Goal: Task Accomplishment & Management: Use online tool/utility

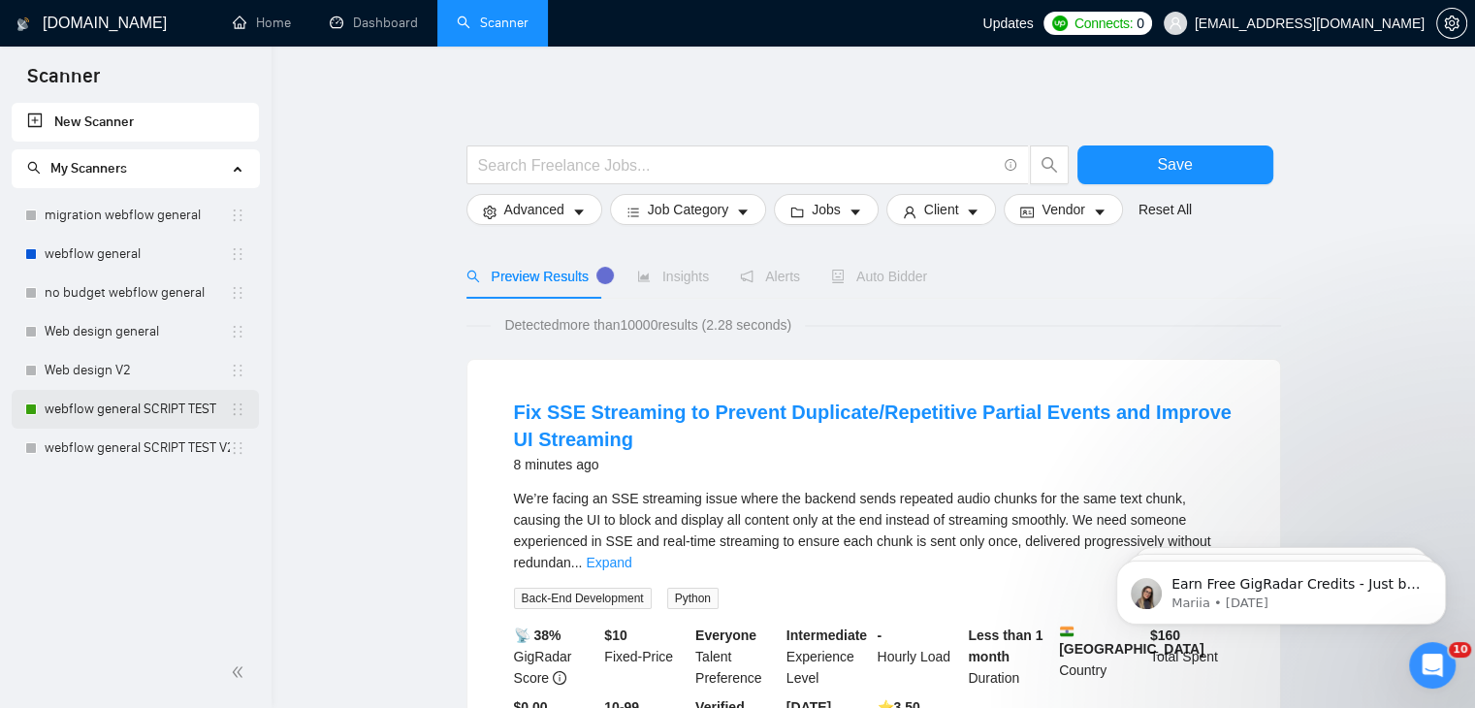
click at [121, 394] on link "webflow general SCRIPT TEST" at bounding box center [137, 409] width 185 height 39
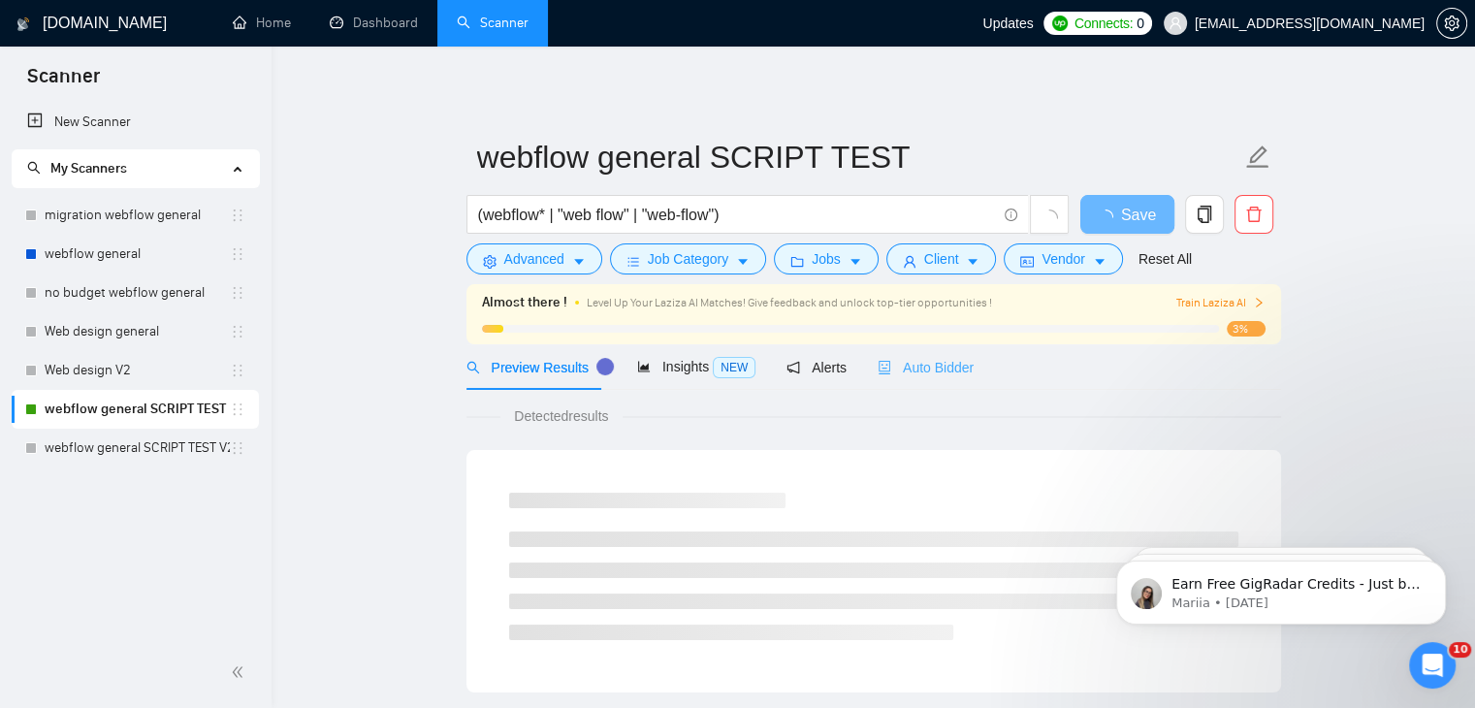
click at [892, 378] on div "Auto Bidder" at bounding box center [925, 367] width 96 height 46
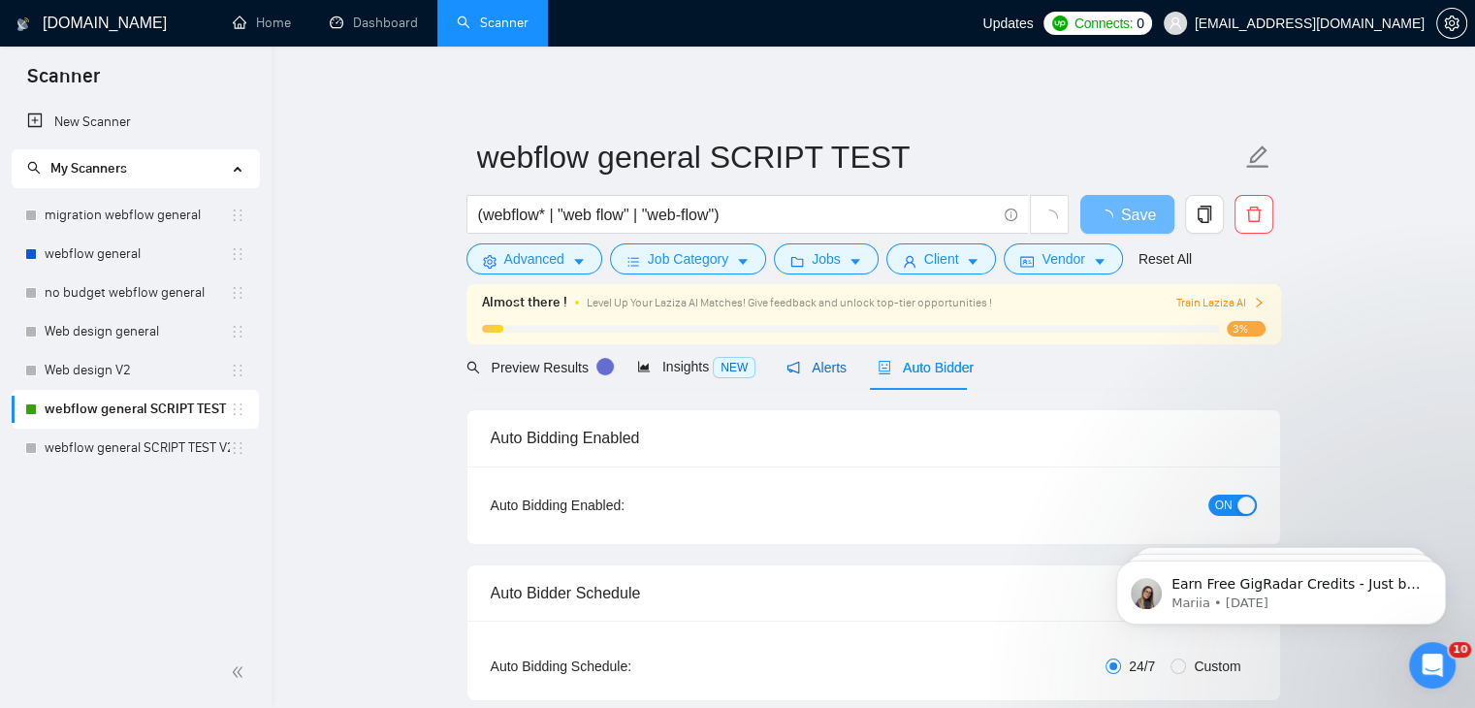
click at [823, 377] on div "Alerts" at bounding box center [816, 367] width 60 height 21
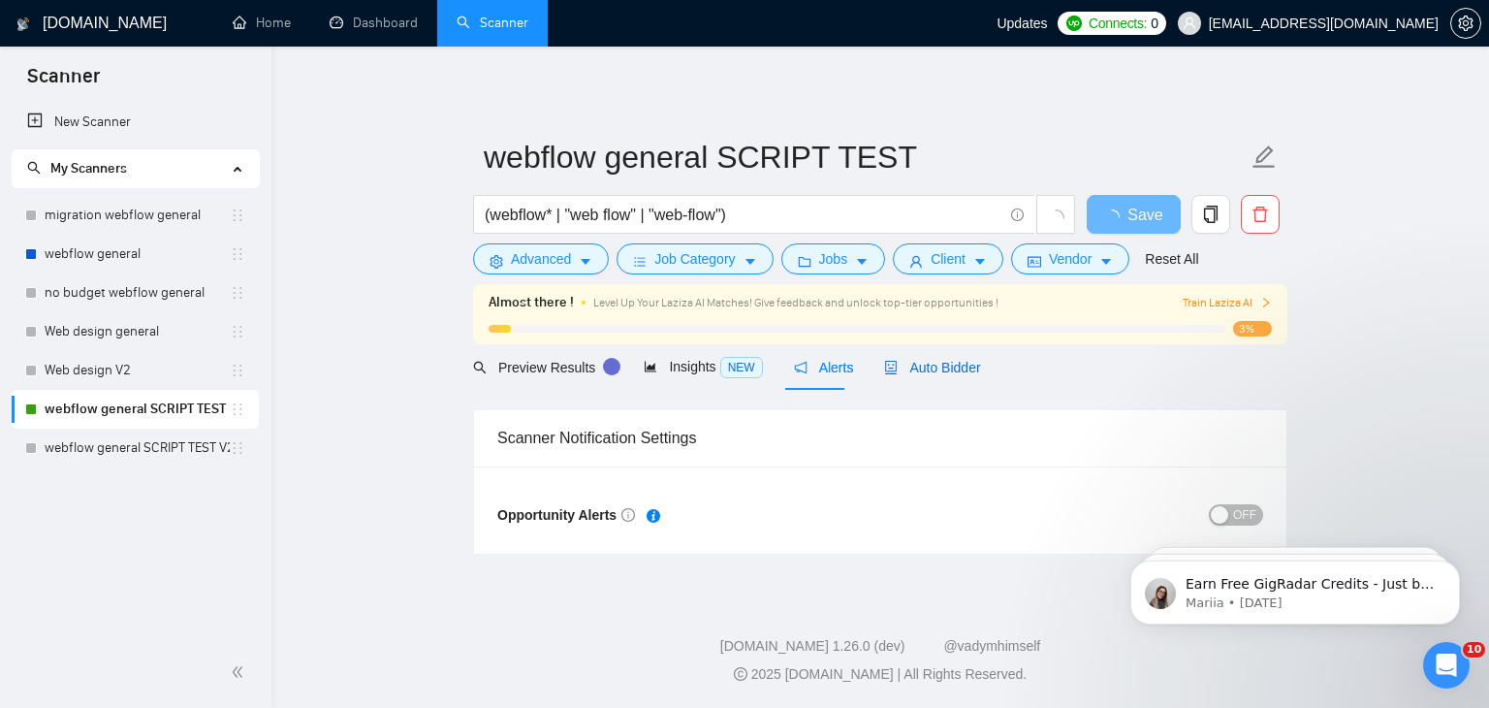
click at [912, 372] on span "Auto Bidder" at bounding box center [932, 368] width 96 height 16
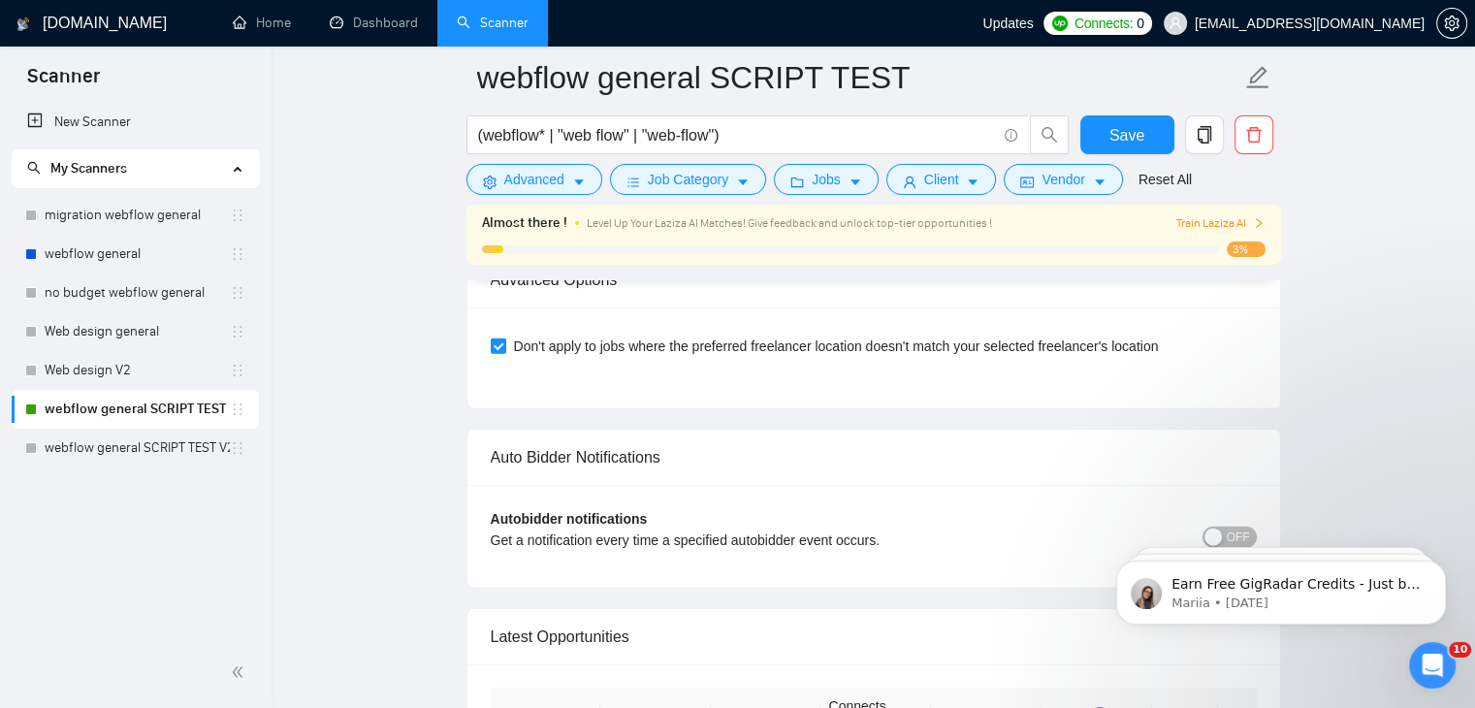
scroll to position [4471, 0]
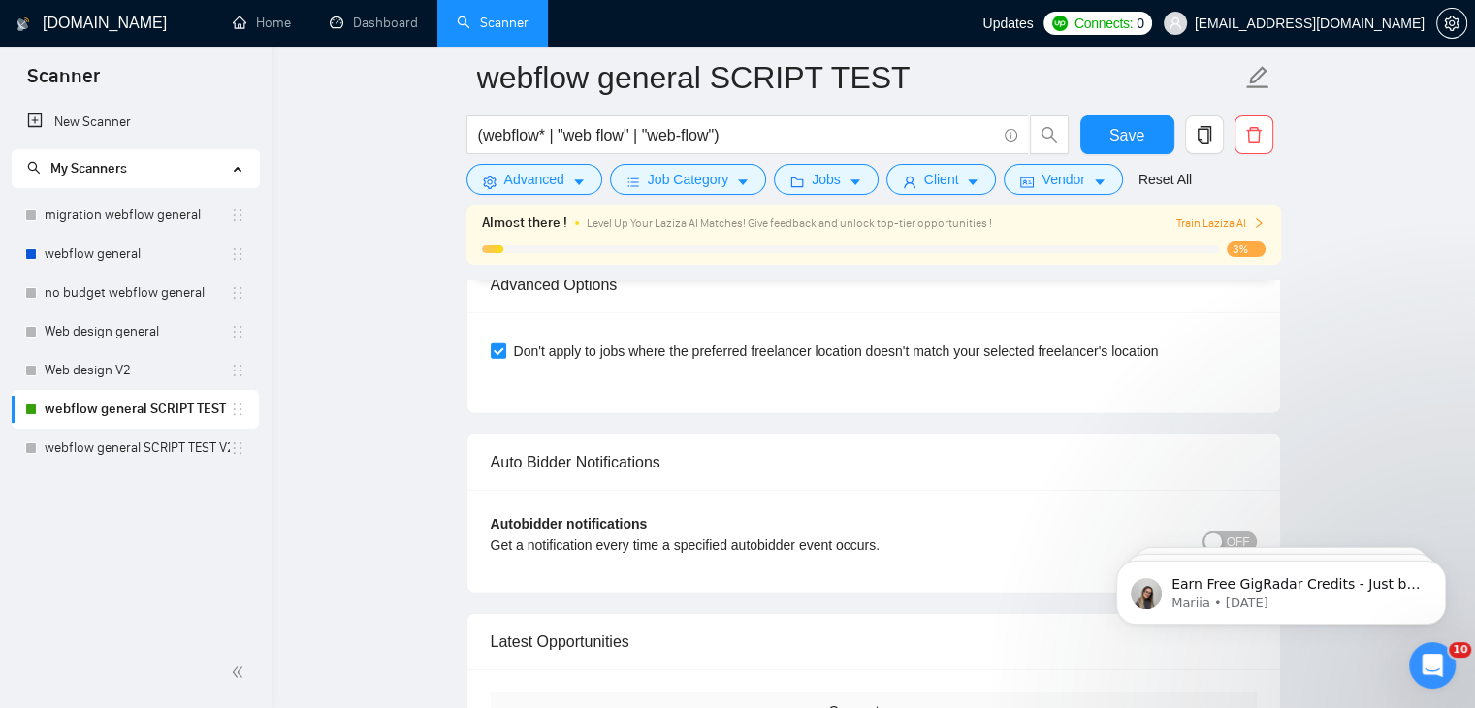
click at [1218, 528] on body "Earn Free GigRadar Credits - Just by Sharing Your Story! 💬 Want more credits fo…" at bounding box center [1281, 587] width 372 height 120
click at [1208, 531] on body "Earn Free GigRadar Credits - Just by Sharing Your Story! 💬 Want more credits fo…" at bounding box center [1281, 587] width 372 height 120
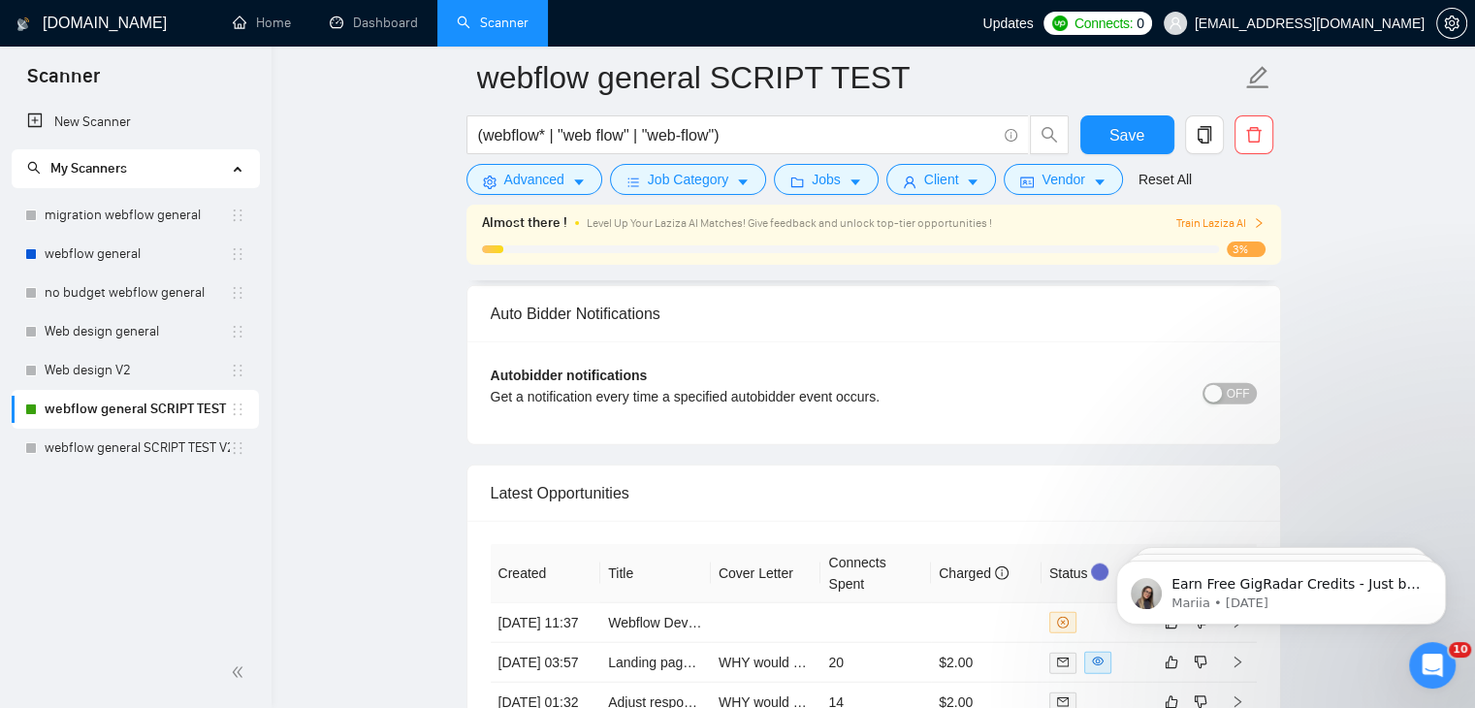
scroll to position [4630, 0]
